Goal: Find specific page/section: Find specific page/section

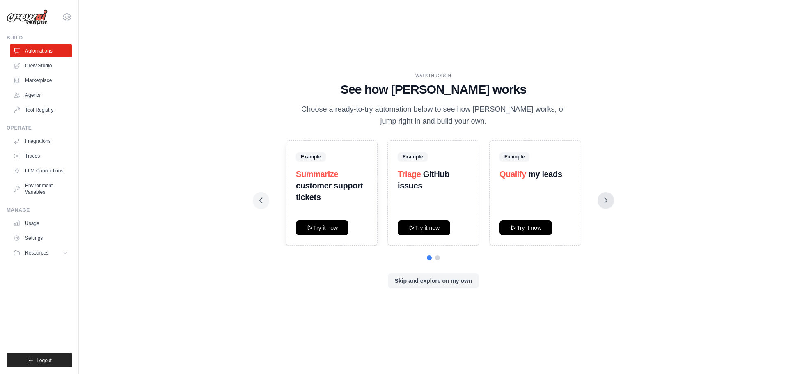
click at [608, 201] on icon at bounding box center [606, 200] width 8 height 8
click at [32, 62] on link "Crew Studio" at bounding box center [42, 65] width 62 height 13
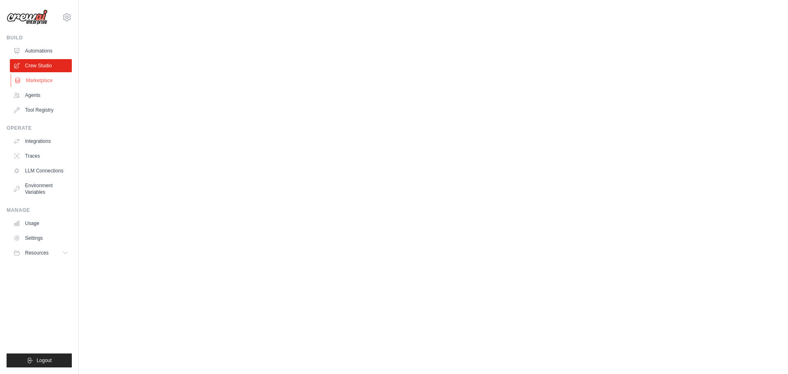
click at [39, 81] on link "Marketplace" at bounding box center [42, 80] width 62 height 13
